Goal: Task Accomplishment & Management: Use online tool/utility

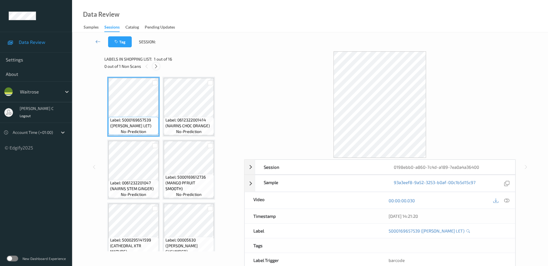
click at [158, 64] on icon at bounding box center [156, 66] width 5 height 5
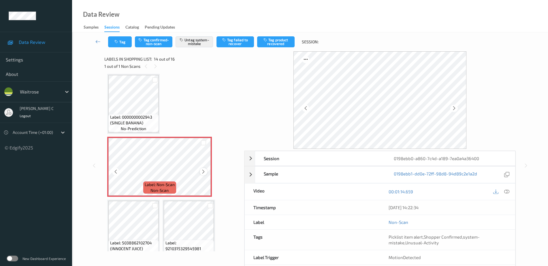
click at [201, 171] on icon at bounding box center [203, 171] width 5 height 5
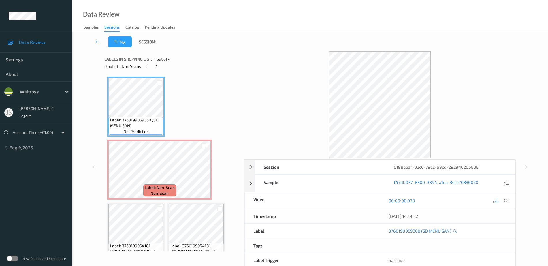
drag, startPoint x: 158, startPoint y: 65, endPoint x: 154, endPoint y: 72, distance: 7.4
click at [158, 66] on icon at bounding box center [156, 66] width 5 height 5
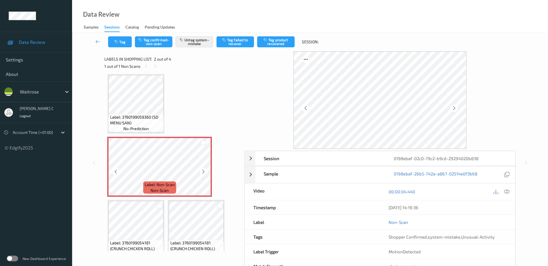
click at [206, 170] on div at bounding box center [203, 171] width 7 height 7
click at [150, 117] on span "Label: 3760199059360 (SD MENU SAN)" at bounding box center [136, 120] width 52 height 12
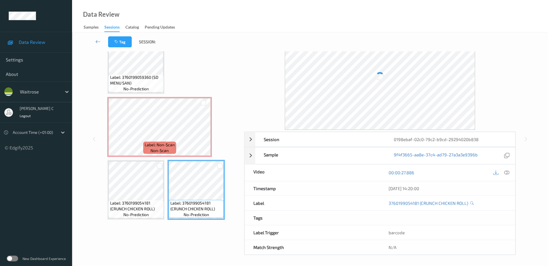
scroll to position [0, 0]
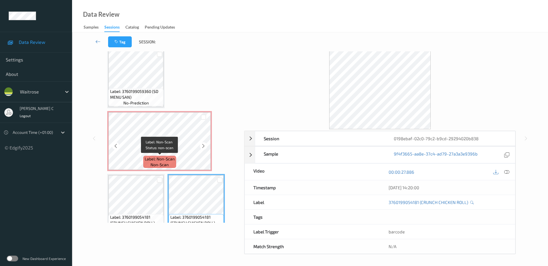
click at [172, 157] on span "Label: Non-Scan" at bounding box center [160, 159] width 30 height 6
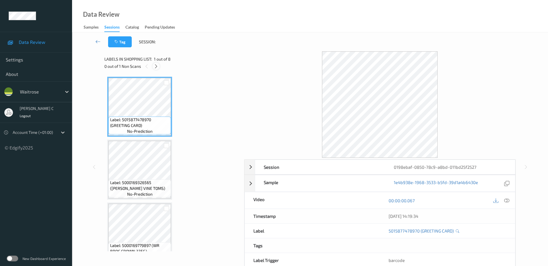
click at [157, 65] on icon at bounding box center [156, 66] width 5 height 5
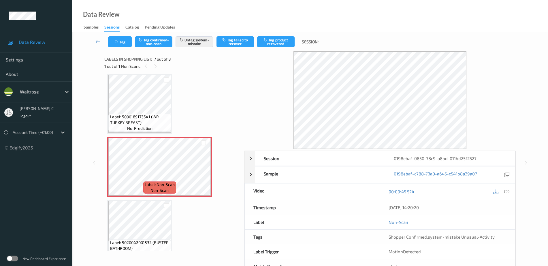
click at [164, 114] on div "Label: 5000169173541 (WR TURKEY BREAST) no-prediction" at bounding box center [139, 123] width 63 height 18
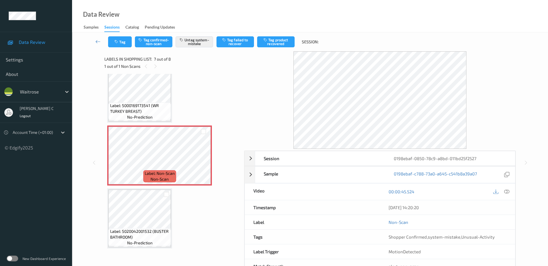
scroll to position [256, 0]
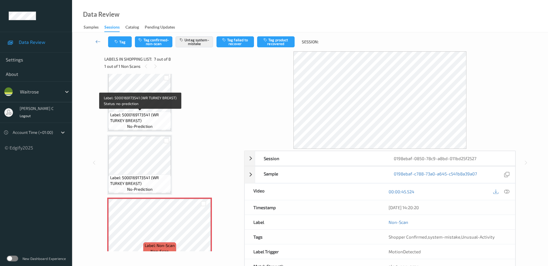
click at [110, 112] on div "Label: 5000169173541 (WR TURKEY BREAST) no-prediction" at bounding box center [139, 121] width 63 height 18
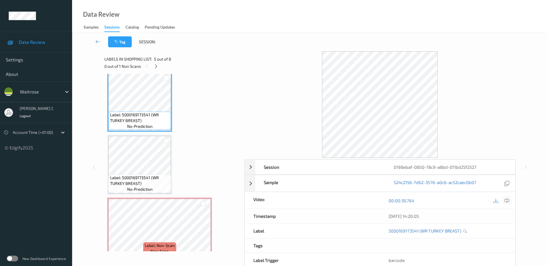
click at [504, 200] on icon at bounding box center [506, 200] width 5 height 5
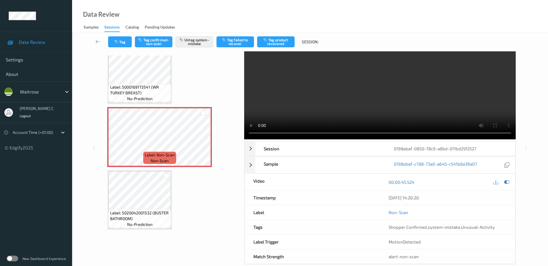
scroll to position [29, 0]
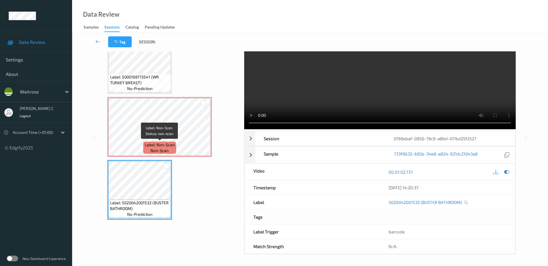
click at [161, 144] on span "Label: Non-Scan" at bounding box center [160, 145] width 30 height 6
